Goal: Transaction & Acquisition: Book appointment/travel/reservation

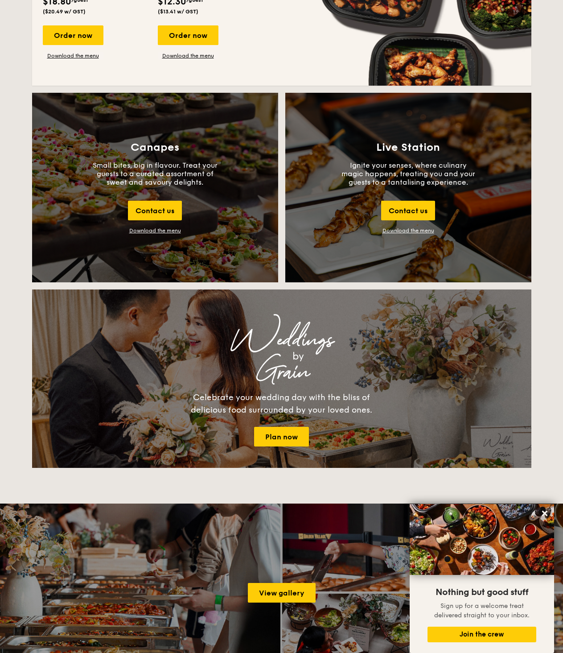
scroll to position [884, 0]
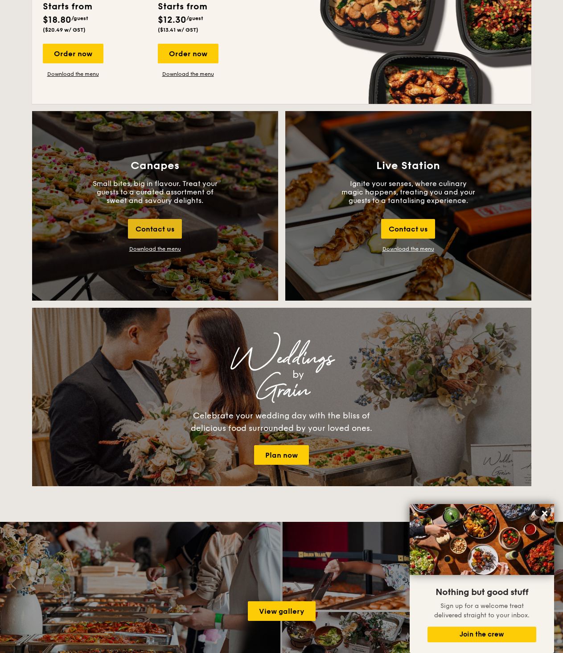
click at [155, 224] on div "Contact us" at bounding box center [155, 229] width 54 height 20
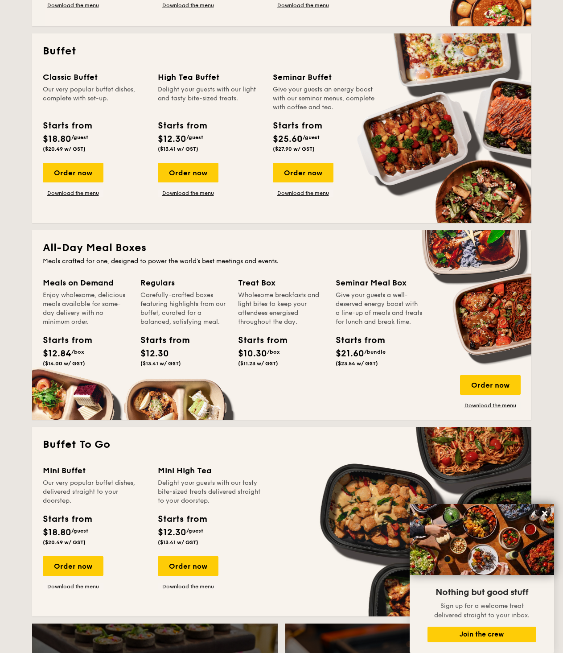
scroll to position [371, 0]
click at [61, 165] on div "Order now" at bounding box center [73, 173] width 61 height 20
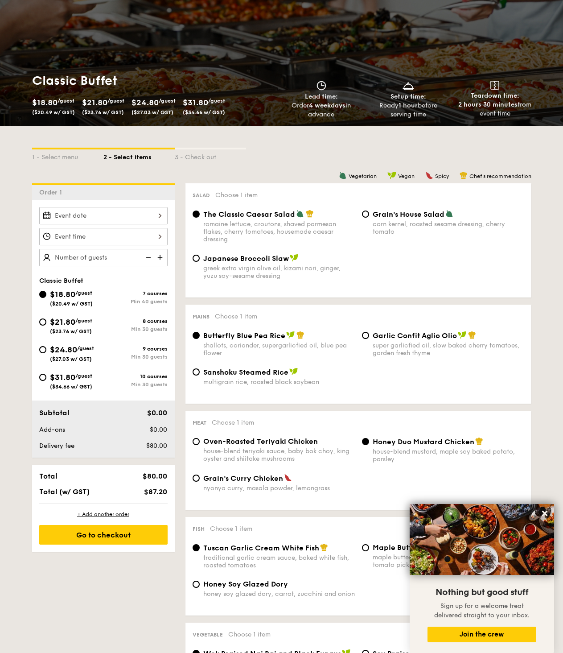
scroll to position [69, 0]
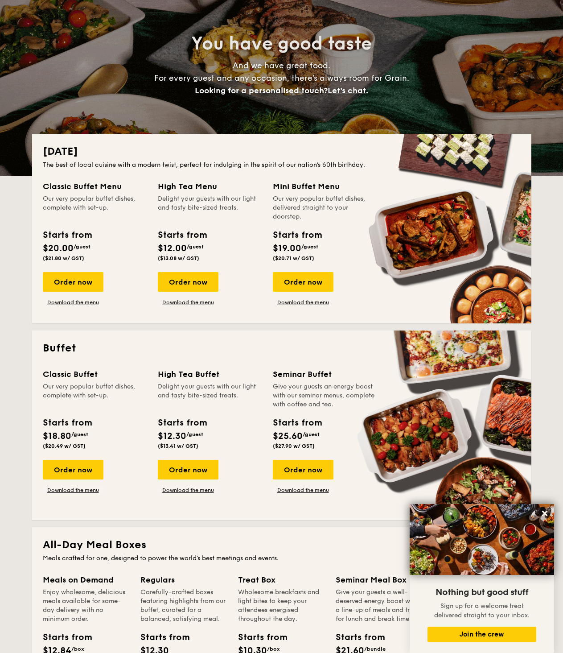
scroll to position [75, 0]
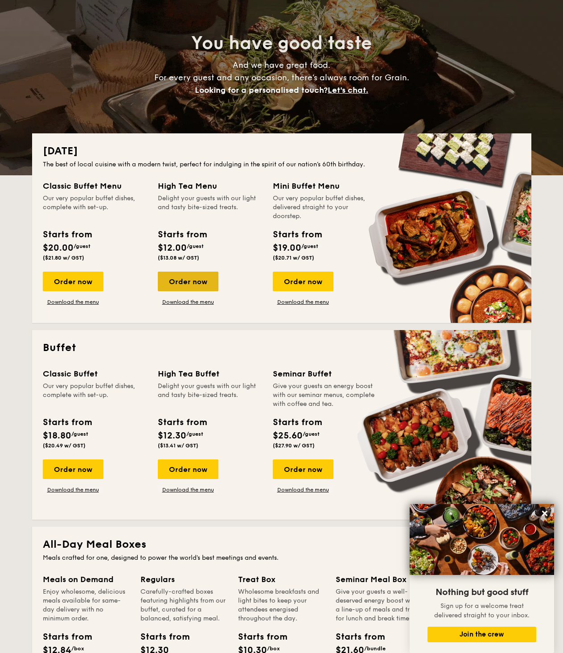
click at [207, 285] on div "Order now" at bounding box center [188, 282] width 61 height 20
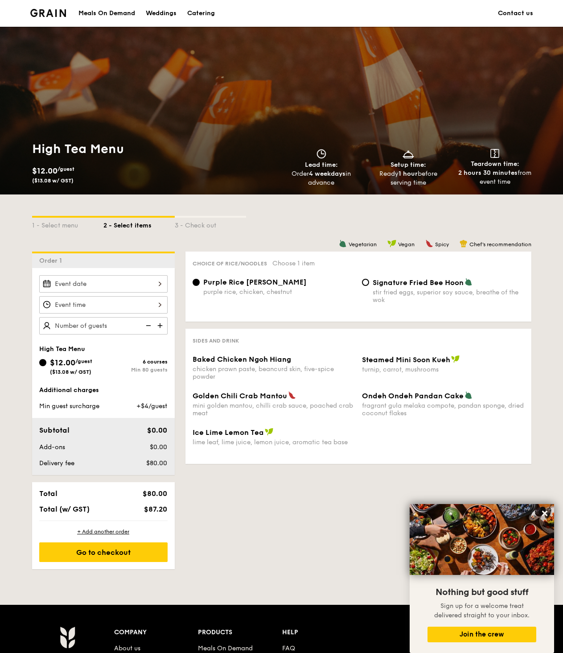
click at [256, 360] on span "Baked Chicken Ngoh Hiang" at bounding box center [242, 359] width 99 height 8
click at [256, 365] on div "chicken prawn paste, beancurd skin, five-spice powder" at bounding box center [274, 372] width 162 height 15
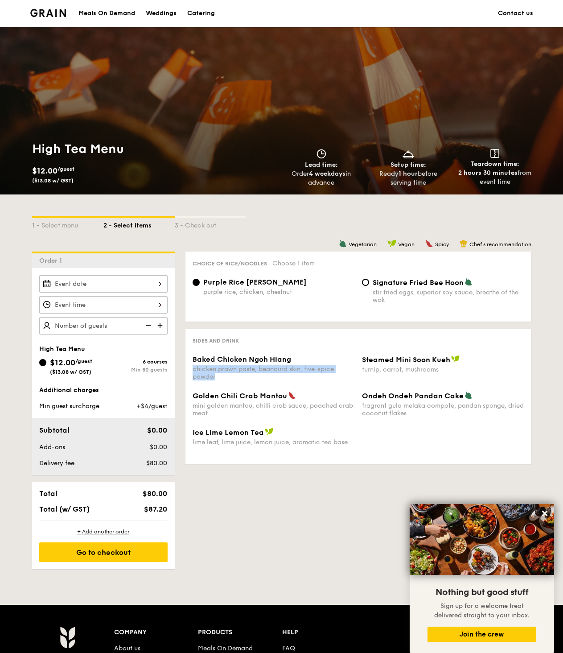
click at [256, 365] on div "chicken prawn paste, beancurd skin, five-spice powder" at bounding box center [274, 372] width 162 height 15
click at [260, 409] on div "mini golden mantou, chilli crab sauce, poached crab meat" at bounding box center [274, 409] width 162 height 15
click at [257, 444] on div "lime leaf, lime juice, lemon juice, aromatic tea base" at bounding box center [274, 443] width 162 height 8
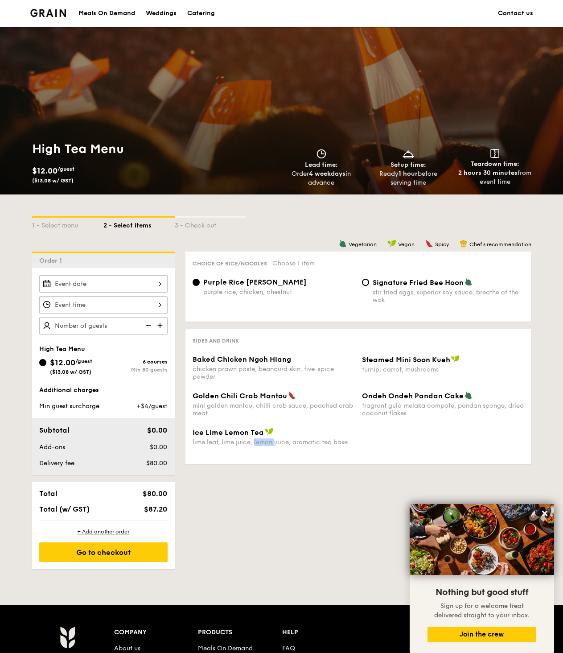
click at [257, 444] on div "lime leaf, lime juice, lemon juice, aromatic tea base" at bounding box center [274, 443] width 162 height 8
click at [155, 405] on span "+$4/guest" at bounding box center [152, 406] width 31 height 8
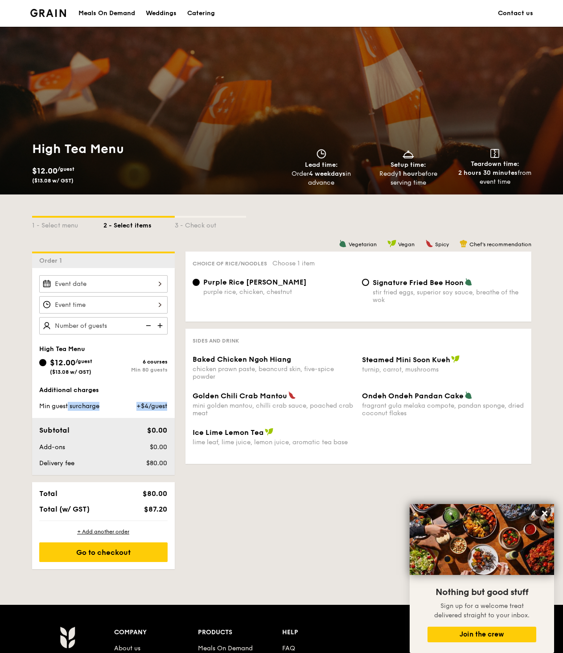
click at [155, 405] on span "+$4/guest" at bounding box center [152, 406] width 31 height 8
click at [156, 326] on img at bounding box center [160, 325] width 13 height 17
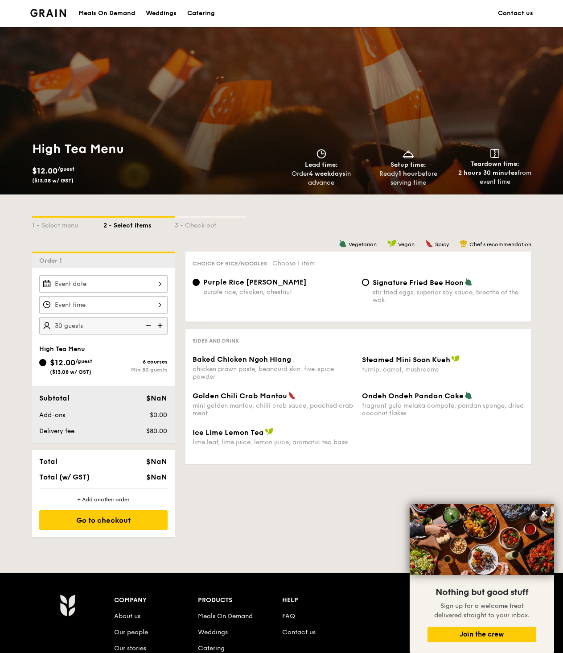
click at [156, 326] on img at bounding box center [160, 325] width 13 height 17
click at [162, 327] on img at bounding box center [160, 325] width 13 height 17
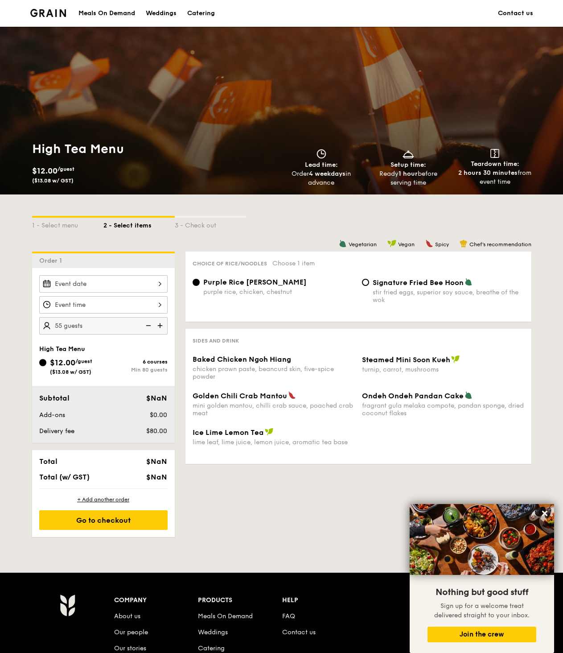
click at [162, 327] on img at bounding box center [160, 325] width 13 height 17
click at [147, 325] on img at bounding box center [147, 325] width 13 height 17
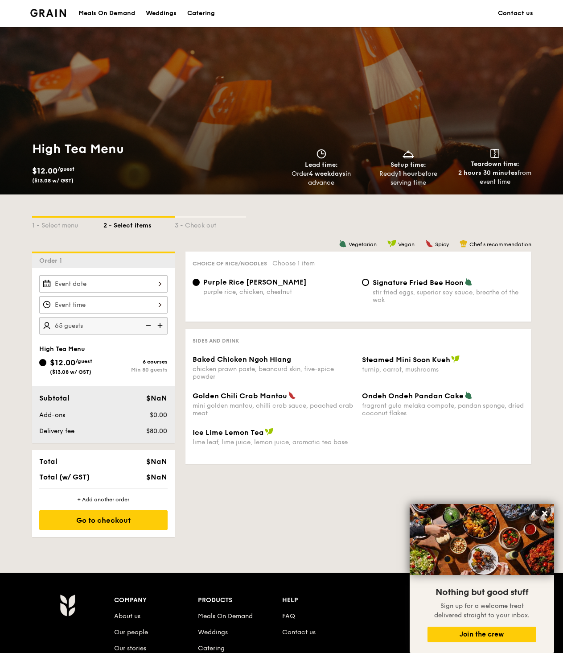
type input "60 guests"
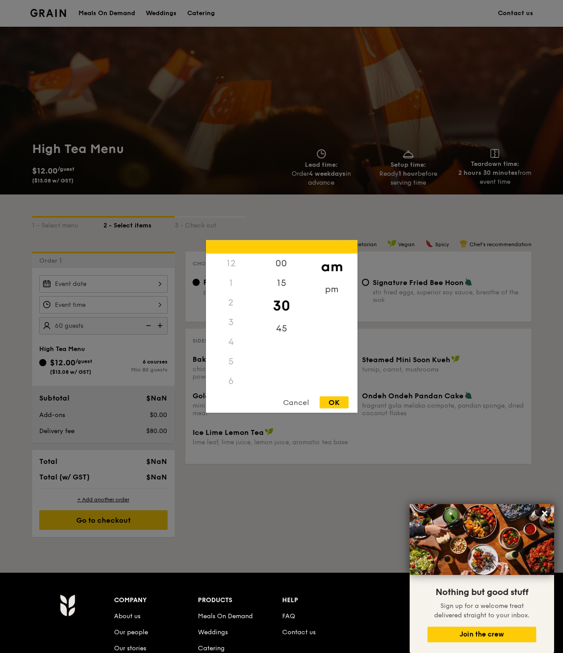
scroll to position [106, 0]
click at [150, 310] on div "12 1 2 3 4 5 6 7 8 9 10 11 00 15 30 45 am pm Cancel OK" at bounding box center [103, 304] width 128 height 17
click at [240, 320] on div "8" at bounding box center [231, 329] width 50 height 26
click at [340, 294] on div "pm" at bounding box center [332, 293] width 50 height 26
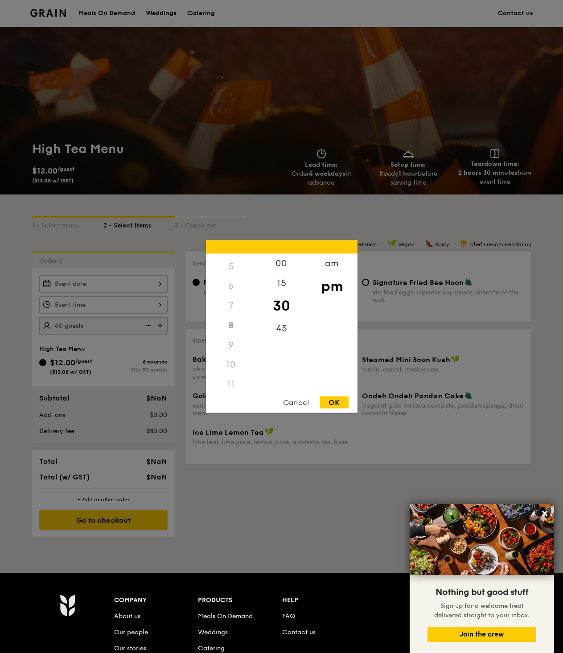
click at [338, 401] on div "OK" at bounding box center [334, 403] width 29 height 12
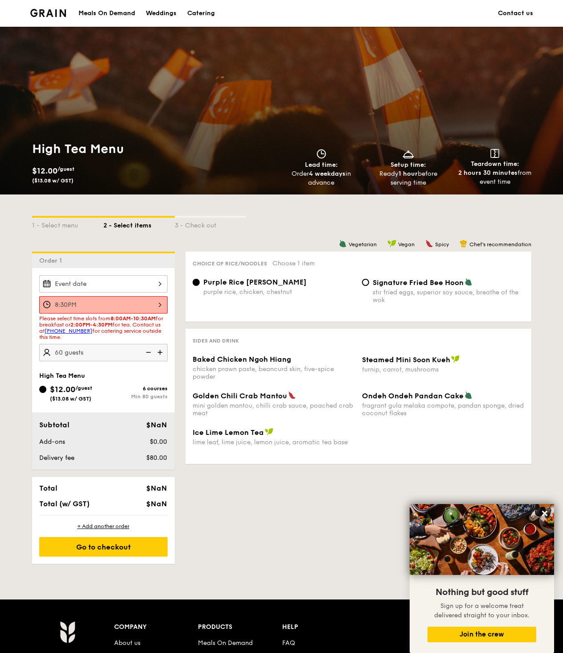
click at [110, 294] on div "8:30PM Please select time slots from 8:00AM-10:30AM for breakfast or 2:00PM-4:3…" at bounding box center [103, 318] width 128 height 86
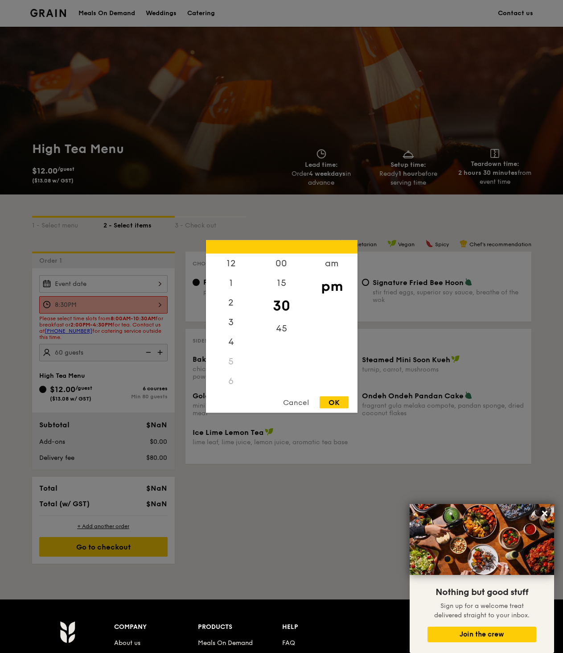
click at [112, 299] on div "8:30PM 12 1 2 3 4 5 6 7 8 9 10 11 00 15 30 45 am pm Cancel OK" at bounding box center [103, 304] width 128 height 17
click at [235, 274] on div "4" at bounding box center [231, 286] width 50 height 26
click at [335, 399] on div "OK" at bounding box center [334, 403] width 29 height 12
type input "4:30PM"
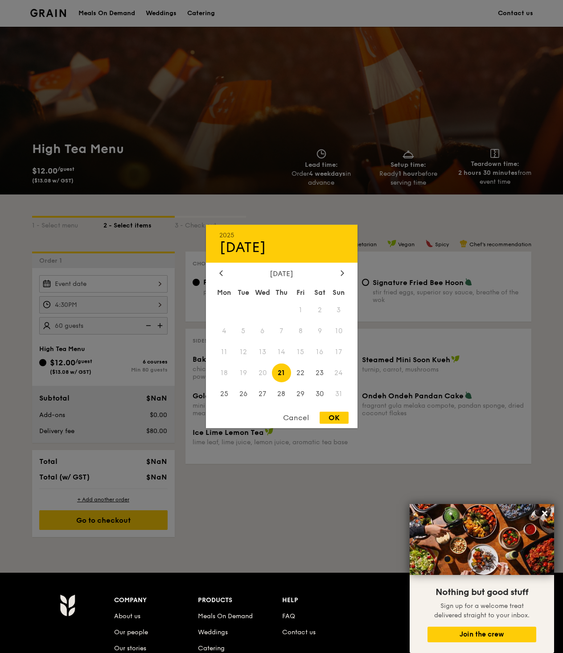
click at [137, 287] on div "2025 Aug [DATE] Tue Wed Thu Fri Sat Sun 1 2 3 4 5 6 7 8 9 10 11 12 13 14 15 16 …" at bounding box center [103, 283] width 128 height 17
click at [318, 393] on span "30" at bounding box center [319, 393] width 19 height 19
click at [287, 391] on span "28" at bounding box center [281, 393] width 19 height 19
click at [328, 416] on div "OK" at bounding box center [334, 418] width 29 height 12
type input "[DATE]"
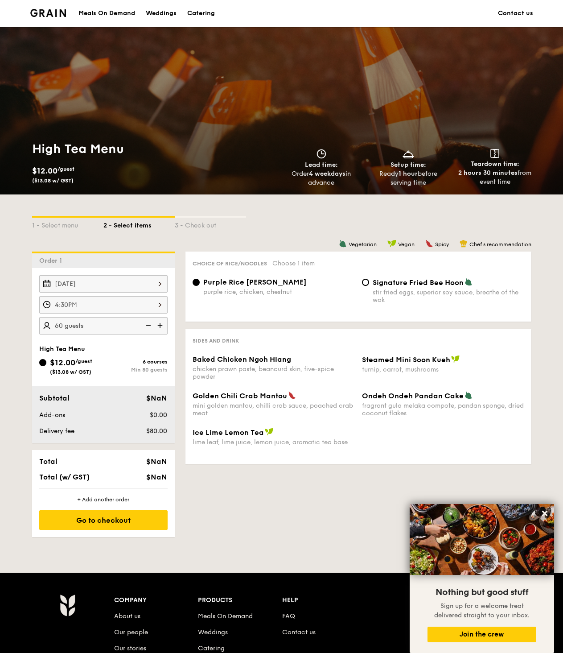
click at [162, 325] on img at bounding box center [160, 325] width 13 height 17
type input "80 guests"
